Goal: Task Accomplishment & Management: Manage account settings

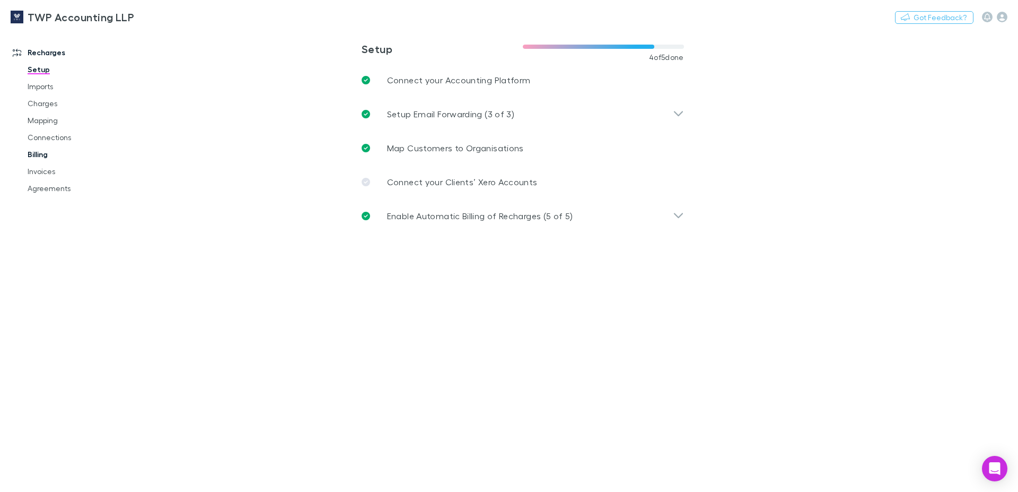
click at [34, 153] on link "Billing" at bounding box center [80, 154] width 127 height 17
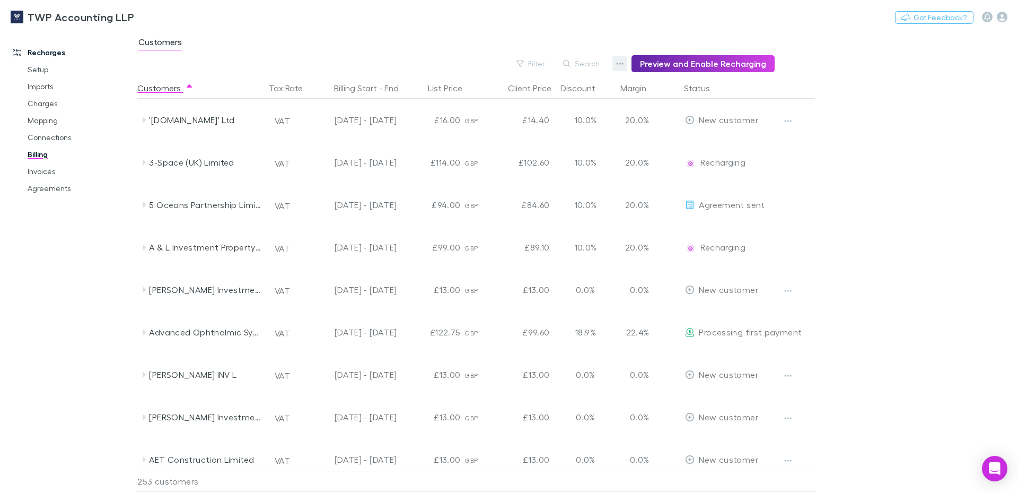
click at [624, 64] on icon "button" at bounding box center [620, 64] width 7 height 2
click at [50, 174] on div at bounding box center [509, 246] width 1018 height 492
click at [50, 174] on link "Invoices" at bounding box center [80, 171] width 127 height 17
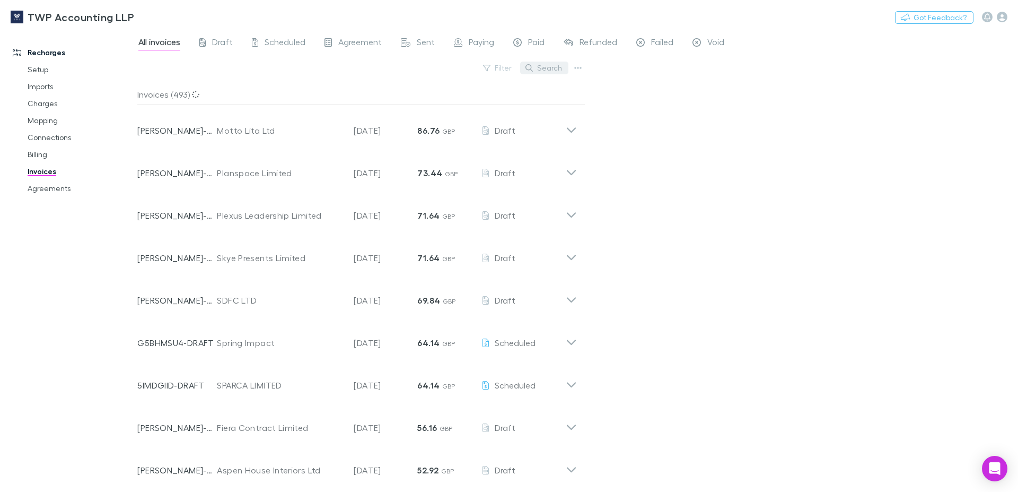
click at [553, 67] on button "Search" at bounding box center [544, 68] width 48 height 13
click at [575, 65] on icon "button" at bounding box center [577, 68] width 7 height 8
click at [506, 103] on p "Export invoices" at bounding box center [512, 102] width 129 height 13
click at [778, 8] on div "TWP Accounting LLP Nothing Got Feedback?" at bounding box center [509, 17] width 1018 height 34
click at [46, 87] on link "Imports" at bounding box center [80, 86] width 127 height 17
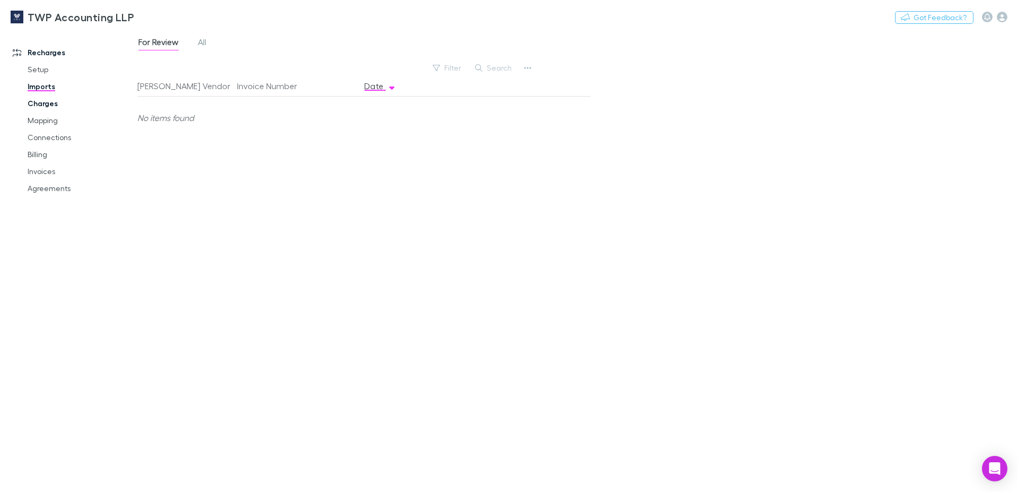
click at [43, 107] on link "Charges" at bounding box center [80, 103] width 127 height 17
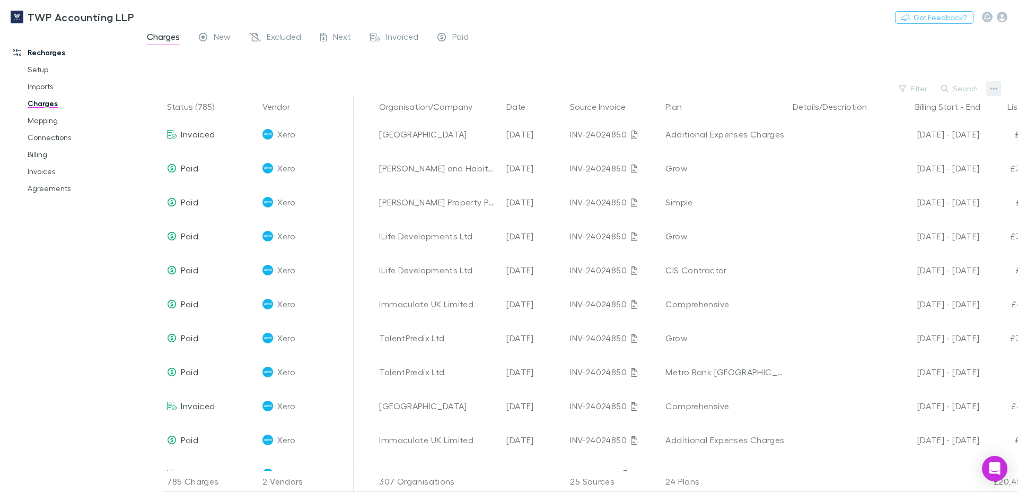
click at [995, 89] on icon "button" at bounding box center [993, 88] width 7 height 8
click at [915, 174] on p "Export charges" at bounding box center [928, 170] width 129 height 13
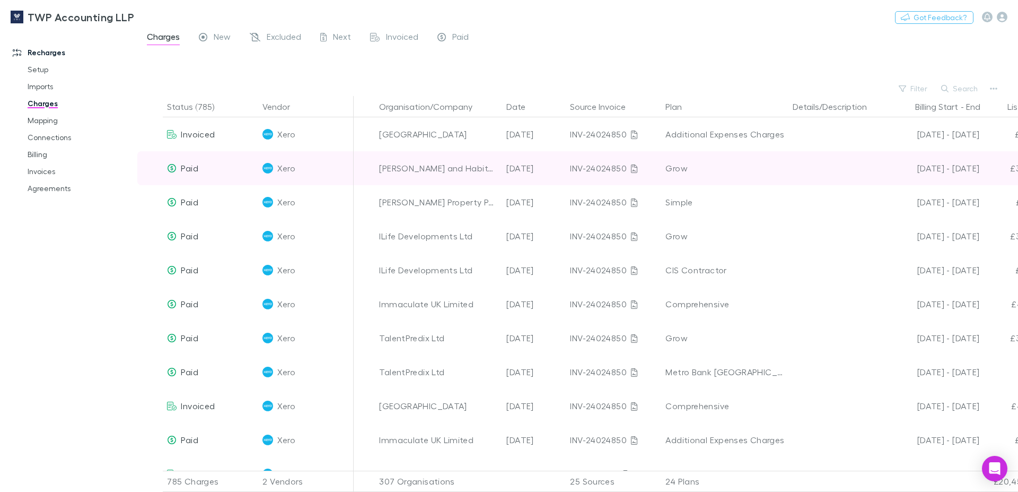
click at [789, 12] on div "TWP Accounting LLP Nothing Got Feedback?" at bounding box center [509, 17] width 1018 height 34
